Goal: Transaction & Acquisition: Purchase product/service

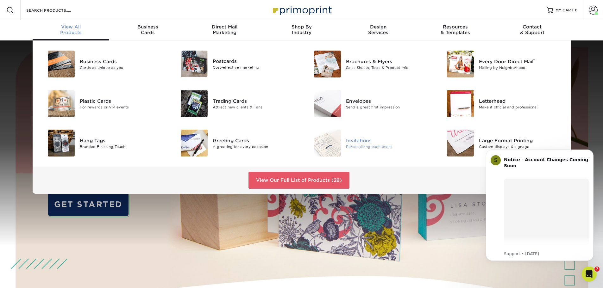
click at [358, 139] on div "Invitations" at bounding box center [388, 140] width 84 height 7
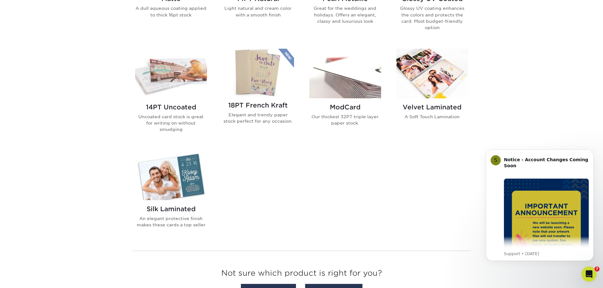
scroll to position [253, 0]
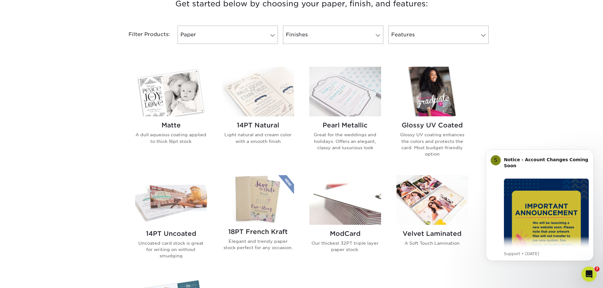
click at [263, 99] on img at bounding box center [258, 92] width 72 height 50
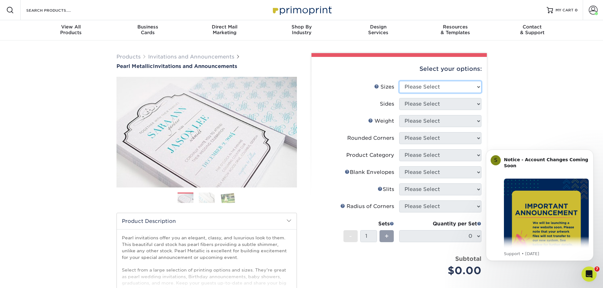
click at [465, 86] on select "Please Select 4.25" x 5.5" 4.25" x 6" 5" x 7" 5.5" x 8.5" 6" x 6"" at bounding box center [440, 87] width 82 height 12
select select "5.50x8.50"
click at [399, 81] on select "Please Select 4.25" x 5.5" 4.25" x 6" 5" x 7" 5.5" x 8.5" 6" x 6"" at bounding box center [440, 87] width 82 height 12
click at [465, 103] on select "Please Select Print Both Sides Print Front Only" at bounding box center [440, 104] width 82 height 12
select select "13abbda7-1d64-4f25-8bb2-c179b224825d"
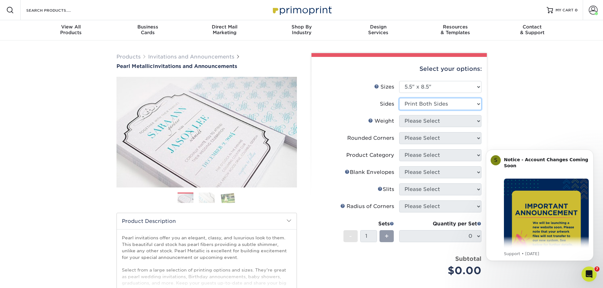
click at [399, 98] on select "Please Select Print Both Sides Print Front Only" at bounding box center [440, 104] width 82 height 12
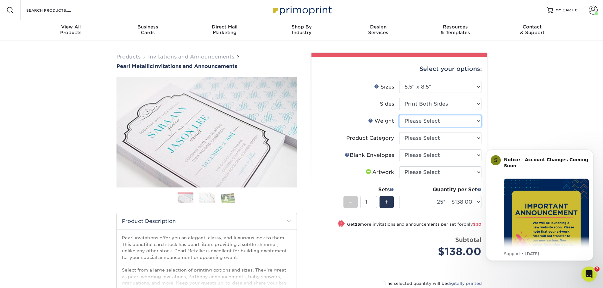
click at [480, 122] on select "Please Select 14PTPM" at bounding box center [440, 121] width 82 height 12
select select "14PTPM"
click at [399, 115] on select "Please Select 14PTPM" at bounding box center [440, 121] width 82 height 12
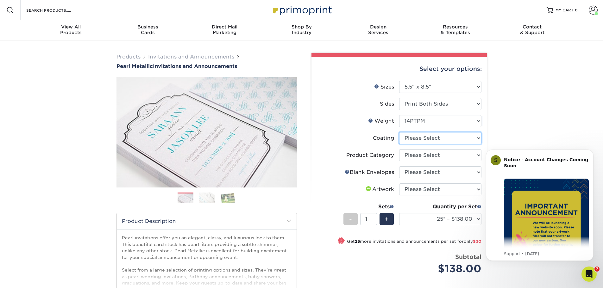
click at [479, 139] on select at bounding box center [440, 138] width 82 height 12
select select "3e7618de-abca-4bda-9f97-8b9129e913d8"
click at [399, 132] on select at bounding box center [440, 138] width 82 height 12
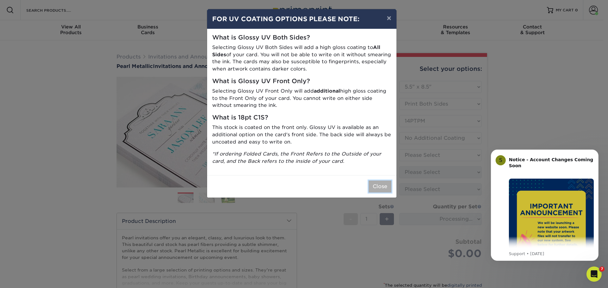
click at [375, 186] on button "Close" at bounding box center [379, 187] width 23 height 12
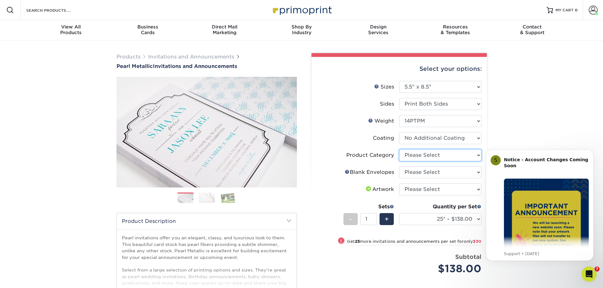
click at [469, 158] on select "Please Select Announcement Cards" at bounding box center [440, 155] width 82 height 12
click at [508, 122] on div "Products Invitations and Announcements Pearl Metallic Invitations and Announcem…" at bounding box center [301, 212] width 603 height 343
click at [469, 171] on select "Please Select No Blank Envelopes Yes 100 Pearl Envelopes A9 Yes 1000 Pearl Enve…" at bounding box center [440, 172] width 82 height 12
drag, startPoint x: 513, startPoint y: 111, endPoint x: 509, endPoint y: 115, distance: 5.4
click at [513, 111] on div "Products Invitations and Announcements Pearl Metallic Invitations and Announcem…" at bounding box center [301, 212] width 603 height 343
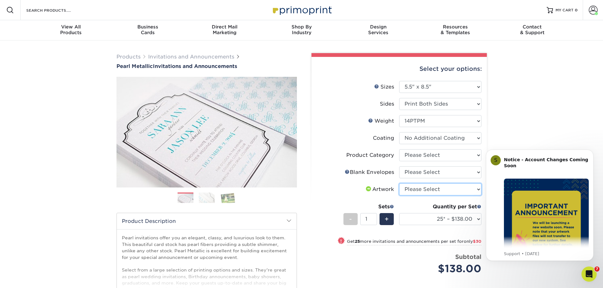
click at [450, 190] on select "Please Select I will upload files I need a design - $100" at bounding box center [440, 190] width 82 height 12
click at [529, 90] on div "Products Invitations and Announcements Pearl Metallic Invitations and Announcem…" at bounding box center [301, 212] width 603 height 343
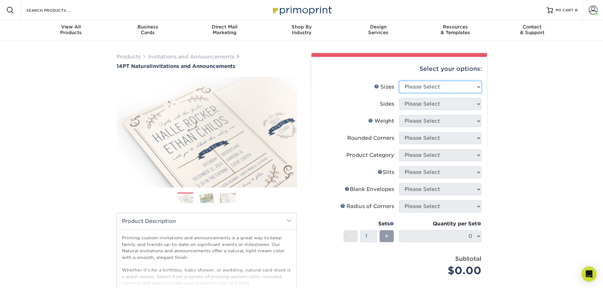
click at [479, 84] on select "Please Select 4.25" x 5.5" 4.25" x 6" 5" x 7" 5.5" x 8.5" 6" x 6"" at bounding box center [440, 87] width 82 height 12
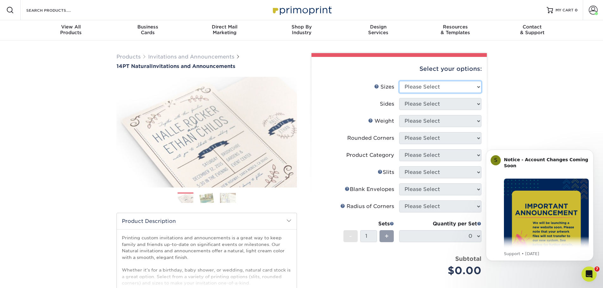
click at [476, 90] on select "Please Select 4.25" x 5.5" 4.25" x 6" 5" x 7" 5.5" x 8.5" 6" x 6"" at bounding box center [440, 87] width 82 height 12
click at [509, 88] on div "Products Invitations and Announcements 14PT Natural Invitations and Announcemen…" at bounding box center [301, 210] width 603 height 338
drag, startPoint x: 403, startPoint y: 130, endPoint x: 400, endPoint y: 128, distance: 4.1
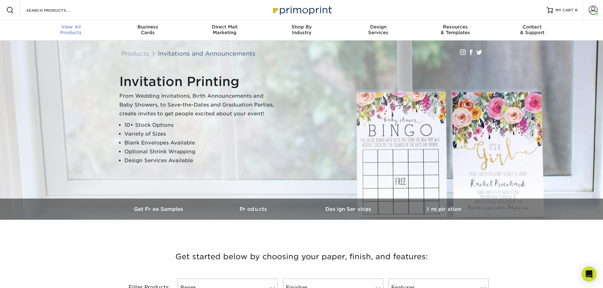
click at [76, 32] on div "View All Products" at bounding box center [71, 29] width 77 height 11
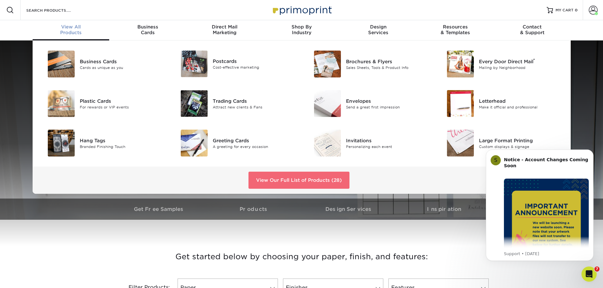
click at [282, 178] on link "View Our Full List of Products (28)" at bounding box center [298, 180] width 101 height 17
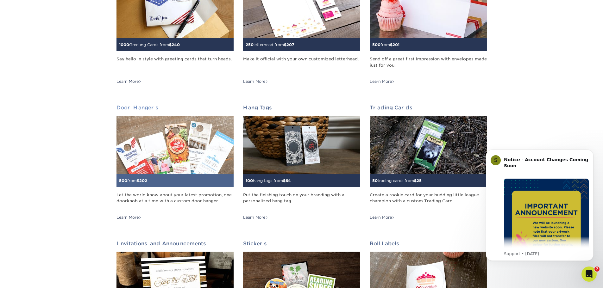
scroll to position [316, 0]
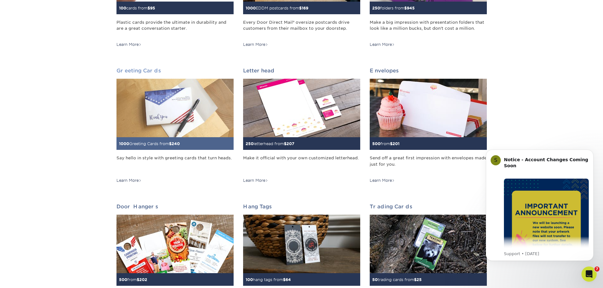
click at [197, 117] on img at bounding box center [174, 108] width 117 height 59
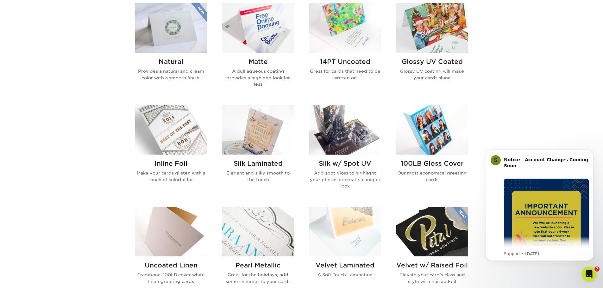
scroll to position [221, 0]
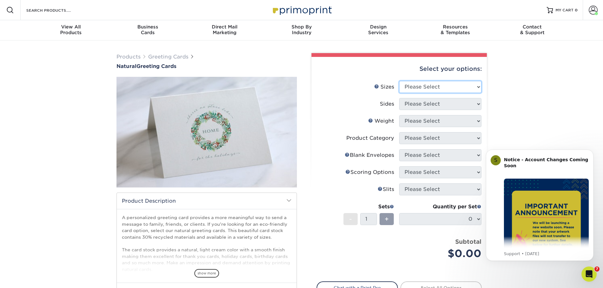
click at [475, 84] on select "Please Select 4.25" x 11" 5.5" x 8.5" 6" x 9" 6" x 12" 7" x 10" 8.5" x 11"" at bounding box center [440, 87] width 82 height 12
select select "7.00x10.00"
click at [399, 81] on select "Please Select 4.25" x 11" 5.5" x 8.5" 6" x 9" 6" x 12" 7" x 10" 8.5" x 11"" at bounding box center [440, 87] width 82 height 12
click at [464, 102] on select "Please Select Print Both Sides Print Front Only" at bounding box center [440, 104] width 82 height 12
select select "13abbda7-1d64-4f25-8bb2-c179b224825d"
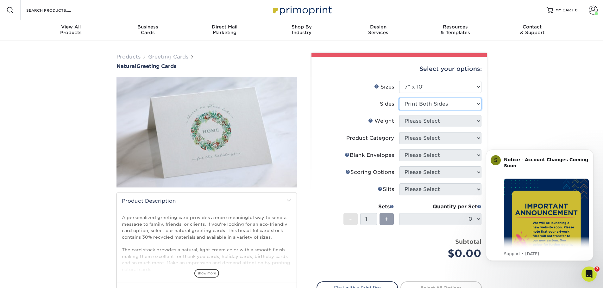
click at [399, 98] on select "Please Select Print Both Sides Print Front Only" at bounding box center [440, 104] width 82 height 12
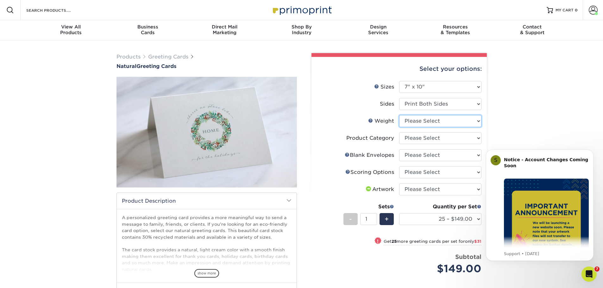
click at [463, 121] on select "Please Select 14PTNT" at bounding box center [440, 121] width 82 height 12
select select "14PTNT"
click at [399, 115] on select "Please Select 14PTNT" at bounding box center [440, 121] width 82 height 12
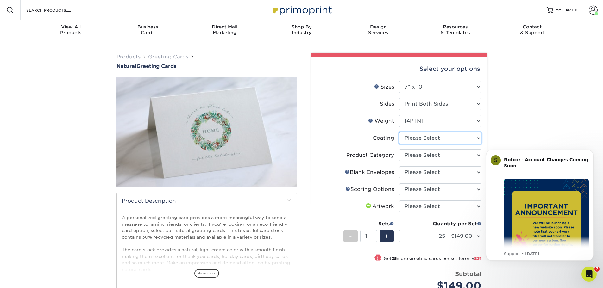
click at [450, 136] on select at bounding box center [440, 138] width 82 height 12
select select "3e7618de-abca-4bda-9f97-8b9129e913d8"
click at [399, 132] on select at bounding box center [440, 138] width 82 height 12
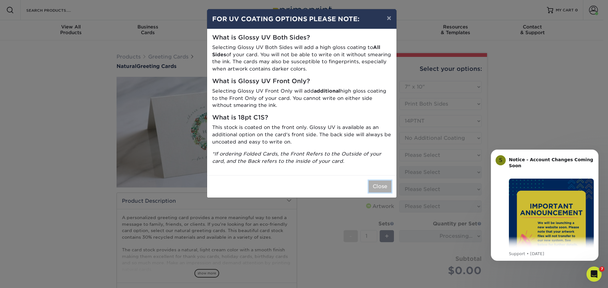
click at [376, 185] on button "Close" at bounding box center [379, 187] width 23 height 12
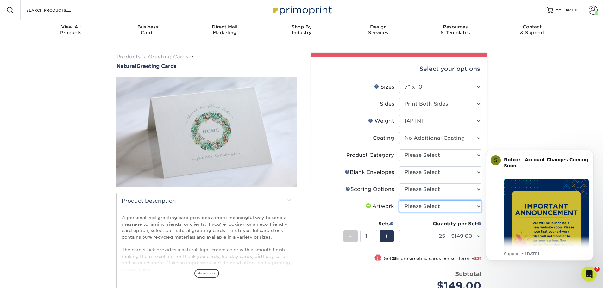
click at [457, 205] on select "Please Select I will upload files I need a design - $75" at bounding box center [440, 207] width 82 height 12
select select "upload"
click at [399, 201] on select "Please Select I will upload files I need a design - $75" at bounding box center [440, 207] width 82 height 12
click at [453, 189] on select "Please Select Score in Half" at bounding box center [440, 190] width 82 height 12
click at [472, 176] on select "Please Select No Blank Envelopes Yes 25 Natural Envelopes A7 Yes 50 Natural Env…" at bounding box center [440, 172] width 82 height 12
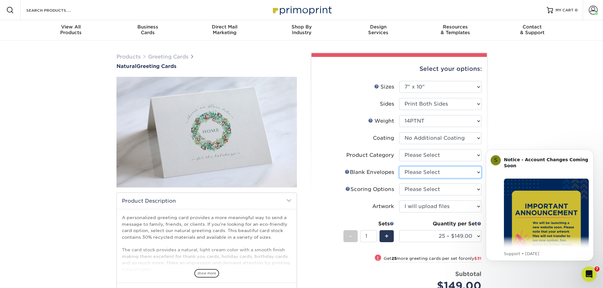
select select "e7e14996-d06f-4e48-8b12-ea481febfe27"
click at [399, 166] on select "Please Select No Blank Envelopes Yes 25 Natural Envelopes A7 Yes 50 Natural Env…" at bounding box center [440, 172] width 82 height 12
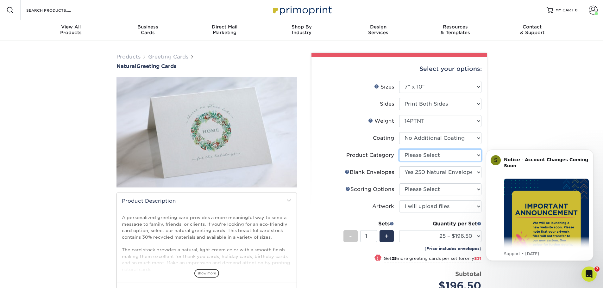
click at [465, 155] on select "Please Select Greeting Cards" at bounding box center [440, 155] width 82 height 12
select select "b7f8198f-f281-4438-a52e-cd7a5c5c0cfc"
click at [399, 149] on select "Please Select Greeting Cards" at bounding box center [440, 155] width 82 height 12
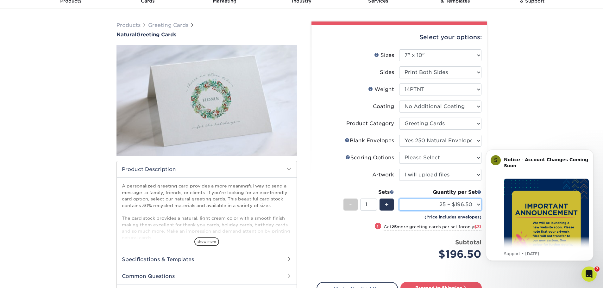
click at [475, 204] on select "25 – $196.50 50 – $227.50 75 – $264.50 100 – $293.50 250 – $379.50 500 – $416.5…" at bounding box center [440, 205] width 82 height 12
select select "250 – $379.50"
click at [399, 199] on select "25 – $196.50 50 – $227.50 75 – $264.50 100 – $293.50 250 – $379.50 500 – $416.5…" at bounding box center [440, 205] width 82 height 12
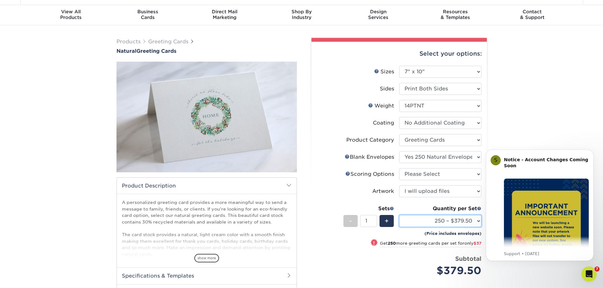
scroll to position [0, 0]
